Goal: Task Accomplishment & Management: Complete application form

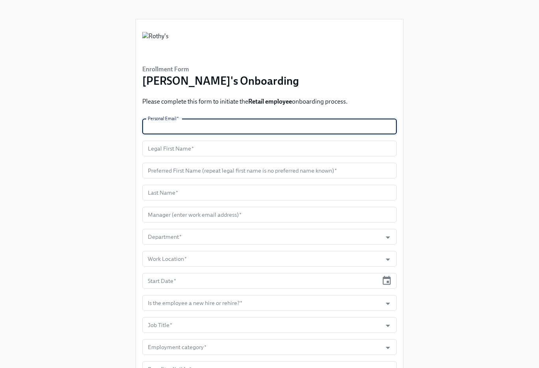
click at [191, 127] on input "text" at bounding box center [269, 127] width 255 height 16
paste input "[EMAIL_ADDRESS][DOMAIN_NAME]"
type input "[EMAIL_ADDRESS][DOMAIN_NAME]"
click at [181, 149] on input "text" at bounding box center [269, 149] width 255 height 16
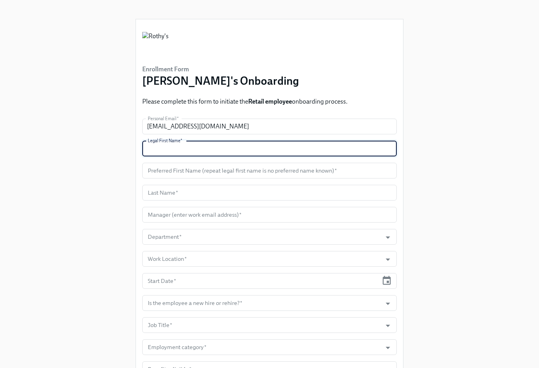
paste input "[PERSON_NAME]"
type input "[PERSON_NAME]"
click at [187, 170] on input "text" at bounding box center [269, 171] width 255 height 16
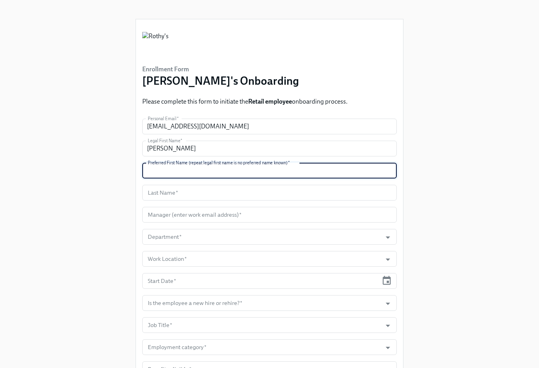
paste input "[PERSON_NAME]"
type input "[PERSON_NAME]"
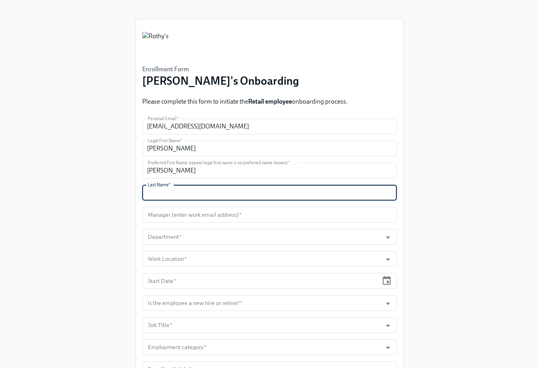
click at [179, 194] on input "text" at bounding box center [269, 193] width 255 height 16
paste input "[PERSON_NAME]"
type input "[PERSON_NAME]"
click at [174, 220] on input "text" at bounding box center [269, 215] width 255 height 16
paste input "[EMAIL_ADDRESS][DOMAIN_NAME]"
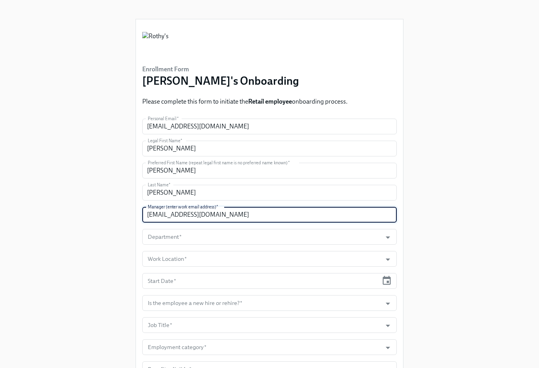
scroll to position [63, 0]
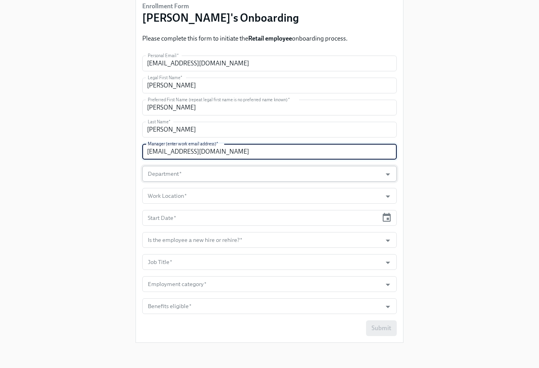
type input "[EMAIL_ADDRESS][DOMAIN_NAME]"
click at [198, 171] on input "Department   *" at bounding box center [262, 174] width 232 height 16
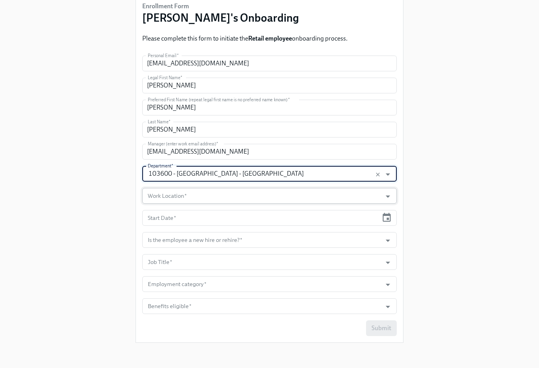
type input "103600 - [GEOGRAPHIC_DATA] - [GEOGRAPHIC_DATA]"
click at [171, 192] on input "Work Location   *" at bounding box center [262, 196] width 232 height 16
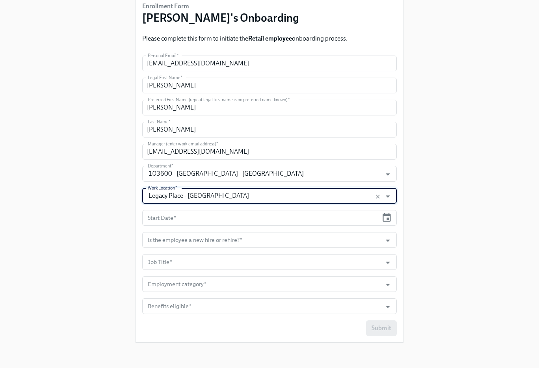
type input "Legacy Place - [GEOGRAPHIC_DATA]"
click at [386, 218] on icon "button" at bounding box center [387, 218] width 11 height 11
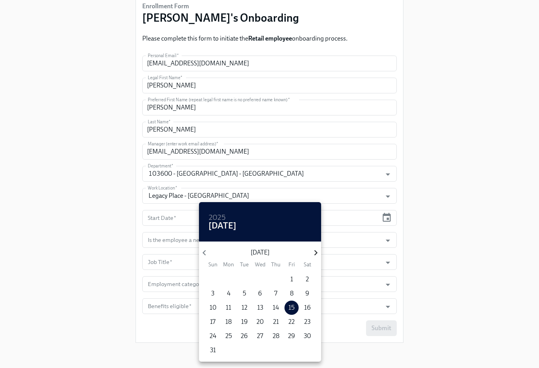
click at [317, 255] on icon "button" at bounding box center [316, 253] width 11 height 11
click at [211, 291] on p "7" at bounding box center [212, 293] width 3 height 9
type input "[DATE]"
click at [479, 256] on div at bounding box center [269, 184] width 539 height 368
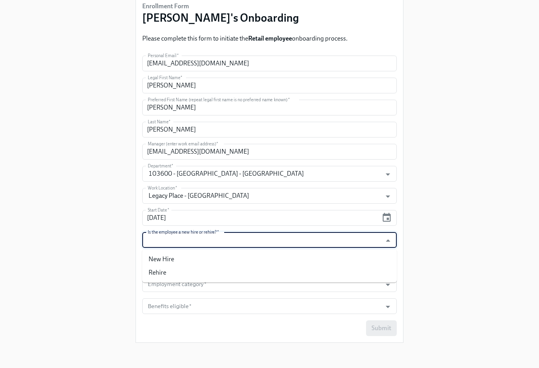
click at [371, 244] on input "Is the employee a new hire or rehire?   *" at bounding box center [262, 240] width 232 height 16
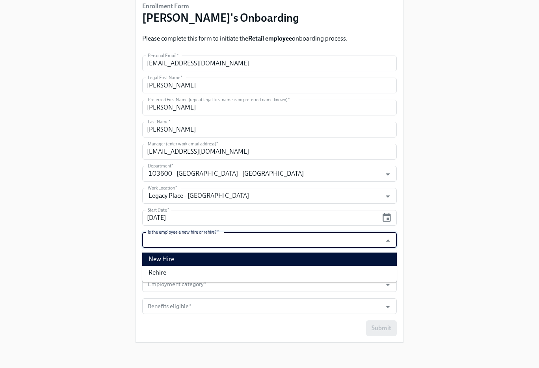
click at [349, 268] on li "Rehire" at bounding box center [269, 272] width 255 height 13
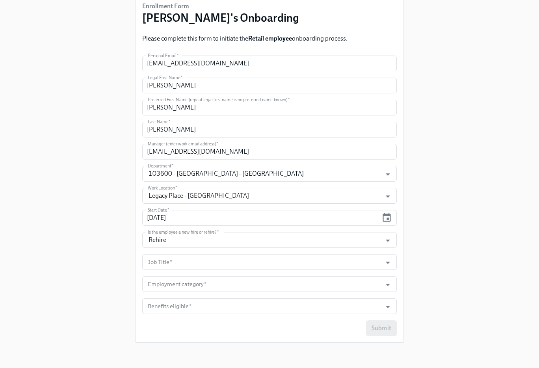
click at [357, 248] on form "Personal Email   * [EMAIL_ADDRESS][DOMAIN_NAME] Personal Email * Legal First Na…" at bounding box center [269, 196] width 255 height 281
click at [354, 245] on input "Rehire" at bounding box center [262, 240] width 232 height 16
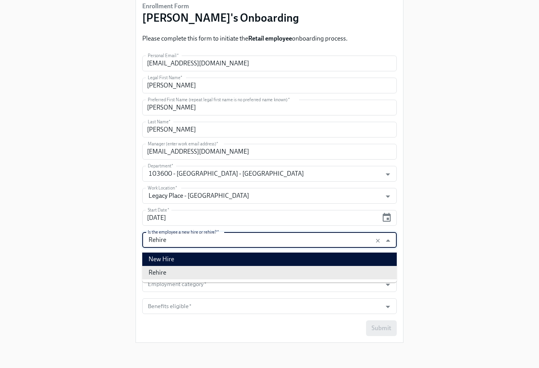
click at [352, 259] on li "New Hire" at bounding box center [269, 259] width 255 height 13
type input "New Hire"
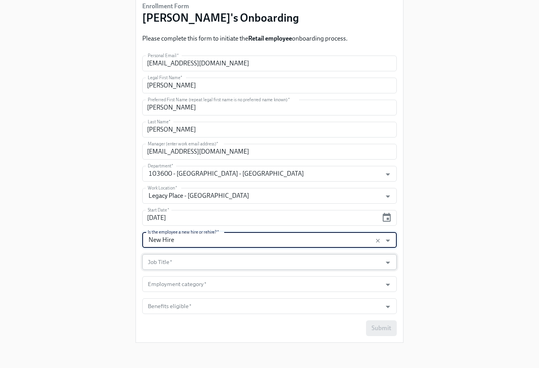
click at [348, 260] on input "Job Title   *" at bounding box center [262, 262] width 232 height 16
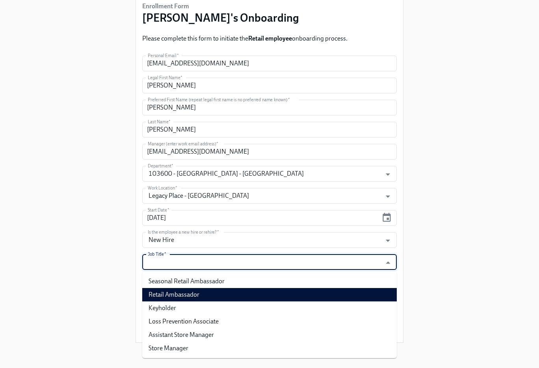
click at [317, 291] on li "Retail Ambassador" at bounding box center [269, 294] width 255 height 13
type input "Retail Ambassador"
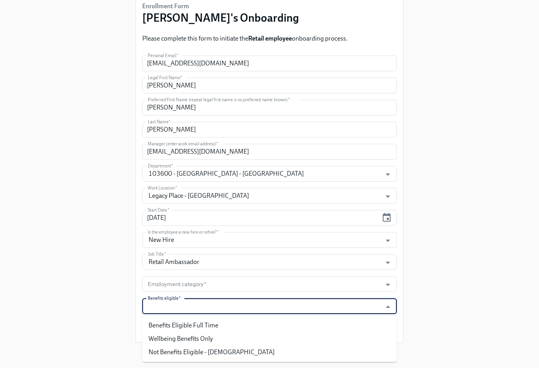
click at [313, 299] on input "Benefits eligible   *" at bounding box center [262, 307] width 232 height 16
click at [313, 291] on input "Employment category   *" at bounding box center [262, 284] width 232 height 16
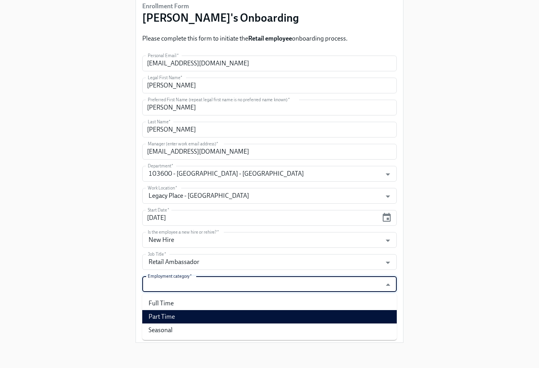
click at [292, 318] on li "Part Time" at bounding box center [269, 316] width 255 height 13
type input "Part Time"
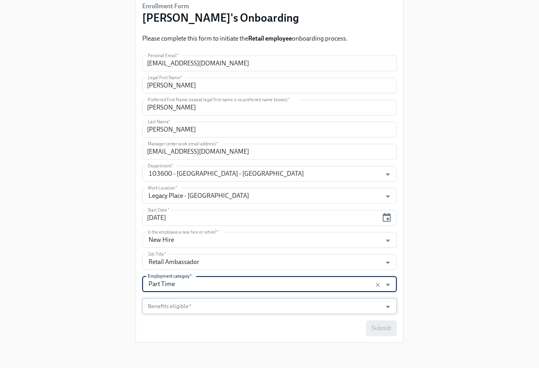
click at [280, 312] on input "Benefits eligible   *" at bounding box center [262, 307] width 232 height 16
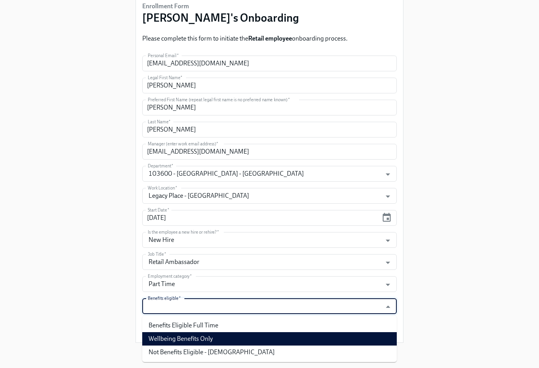
click at [261, 338] on li "Wellbeing Benefits Only" at bounding box center [269, 338] width 255 height 13
type input "Wellbeing Benefits Only"
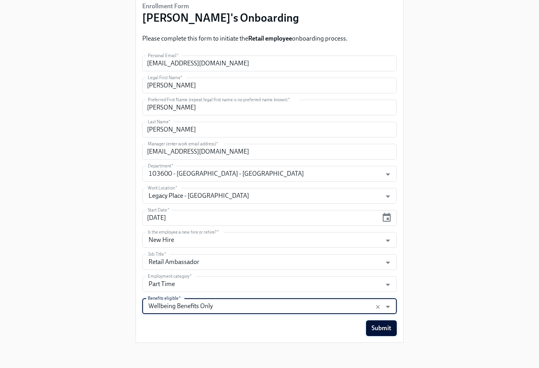
click at [388, 329] on span "Submit" at bounding box center [382, 329] width 20 height 8
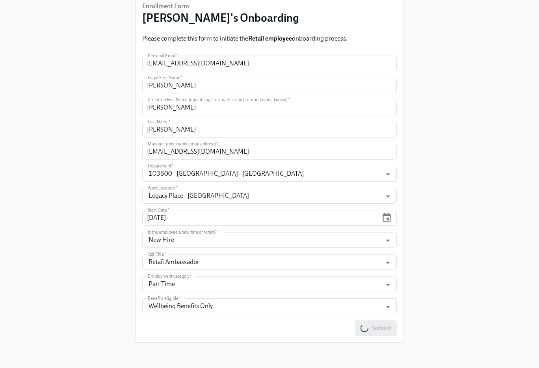
scroll to position [0, 0]
